Goal: Navigation & Orientation: Go to known website

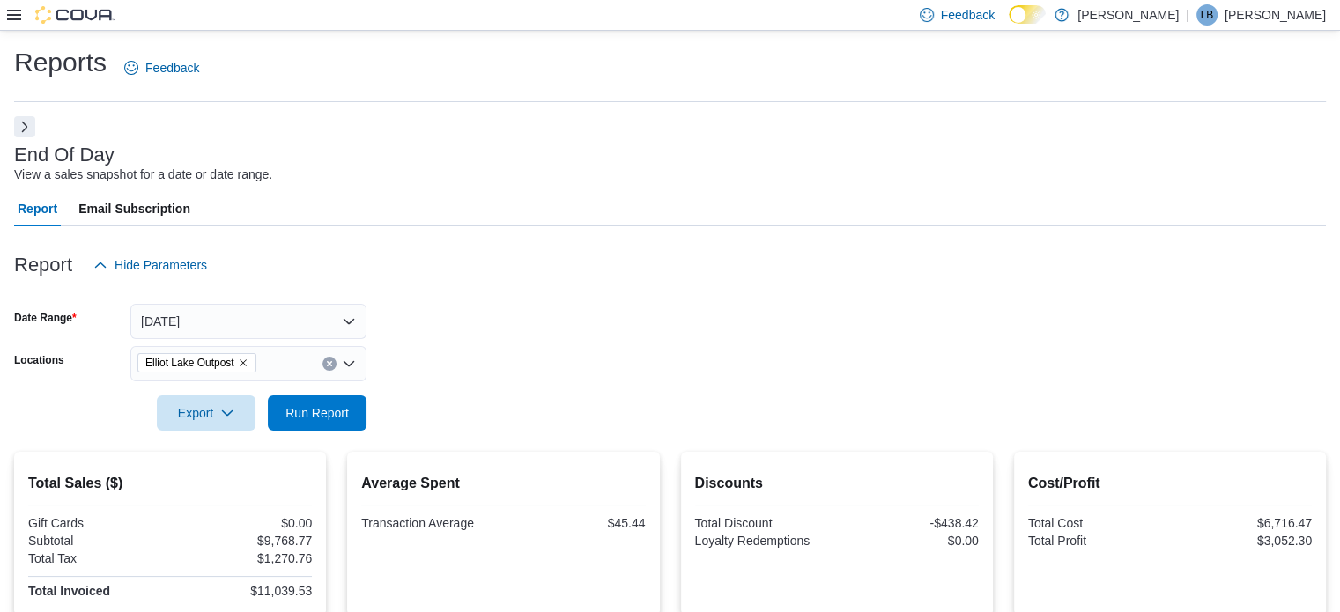
click at [11, 18] on icon at bounding box center [14, 15] width 14 height 14
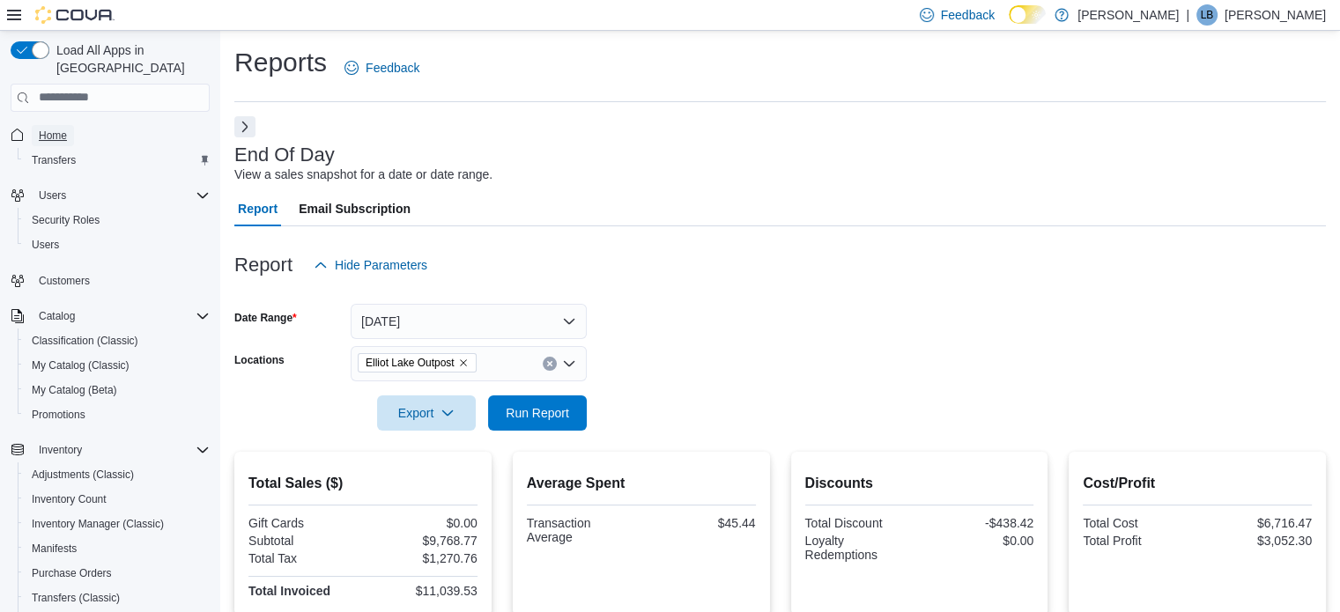
click at [46, 129] on span "Home" at bounding box center [53, 136] width 28 height 14
